Goal: Task Accomplishment & Management: Manage account settings

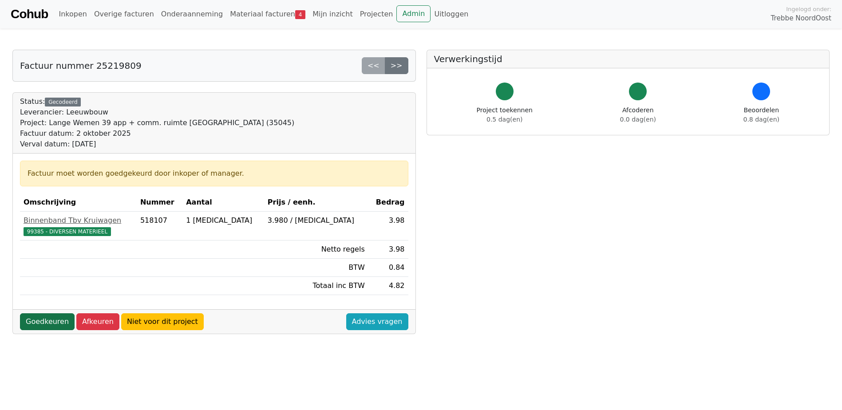
click at [52, 325] on link "Goedkeuren" at bounding box center [47, 321] width 55 height 17
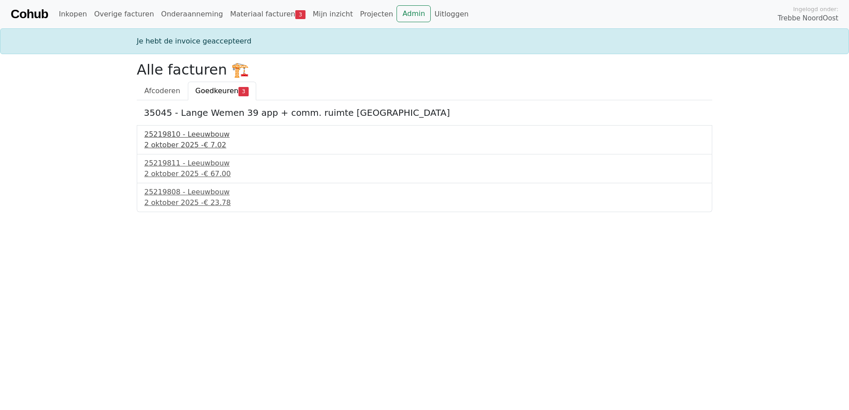
click at [166, 144] on div "2 oktober 2025 - € 7.02" at bounding box center [424, 145] width 560 height 11
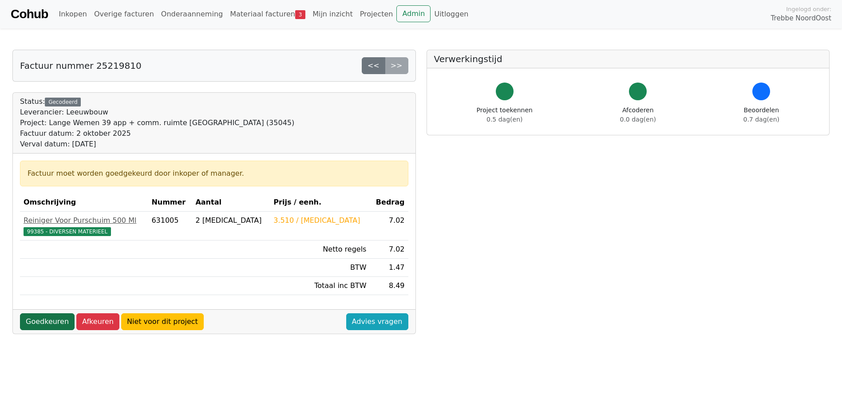
click at [32, 315] on link "Goedkeuren" at bounding box center [47, 321] width 55 height 17
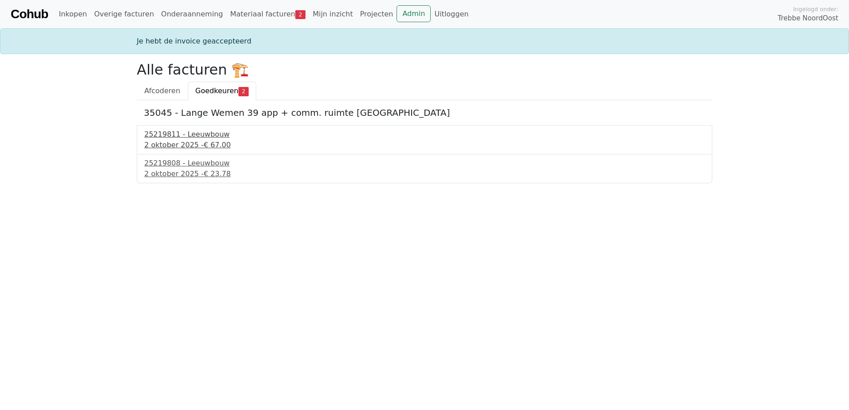
click at [183, 139] on div "25219811 - Leeuwbouw" at bounding box center [424, 134] width 560 height 11
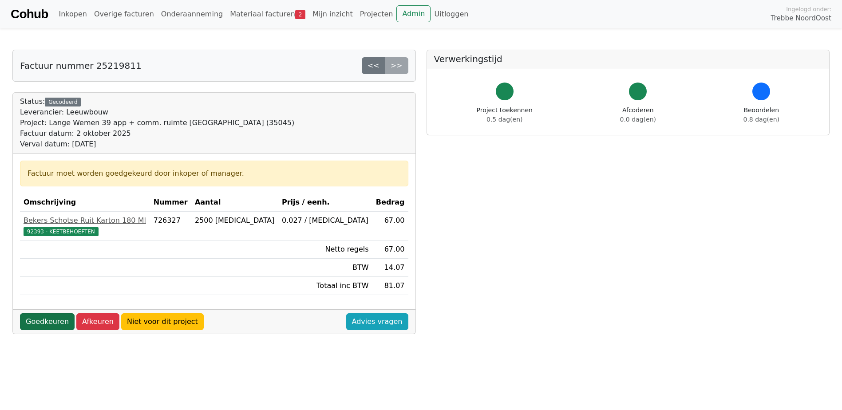
click at [46, 324] on link "Goedkeuren" at bounding box center [47, 321] width 55 height 17
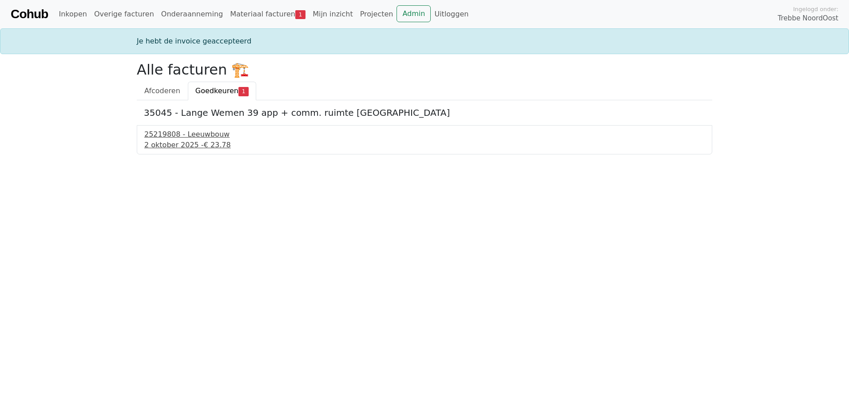
click at [172, 137] on div "25219808 - Leeuwbouw" at bounding box center [424, 134] width 560 height 11
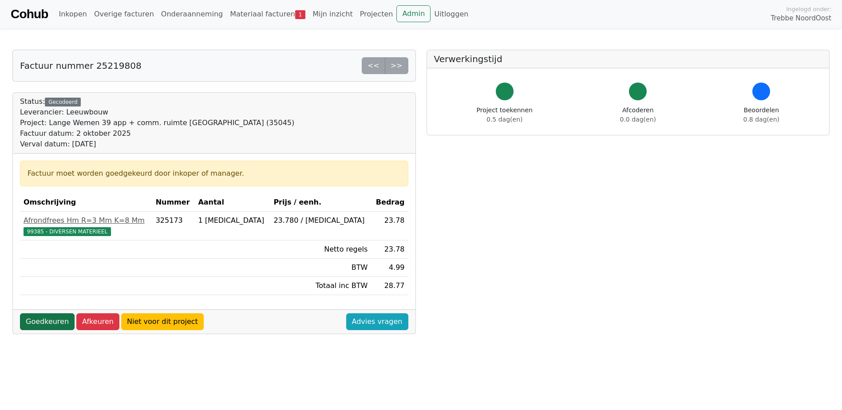
click at [36, 319] on link "Goedkeuren" at bounding box center [47, 321] width 55 height 17
